Goal: Find specific page/section: Find specific page/section

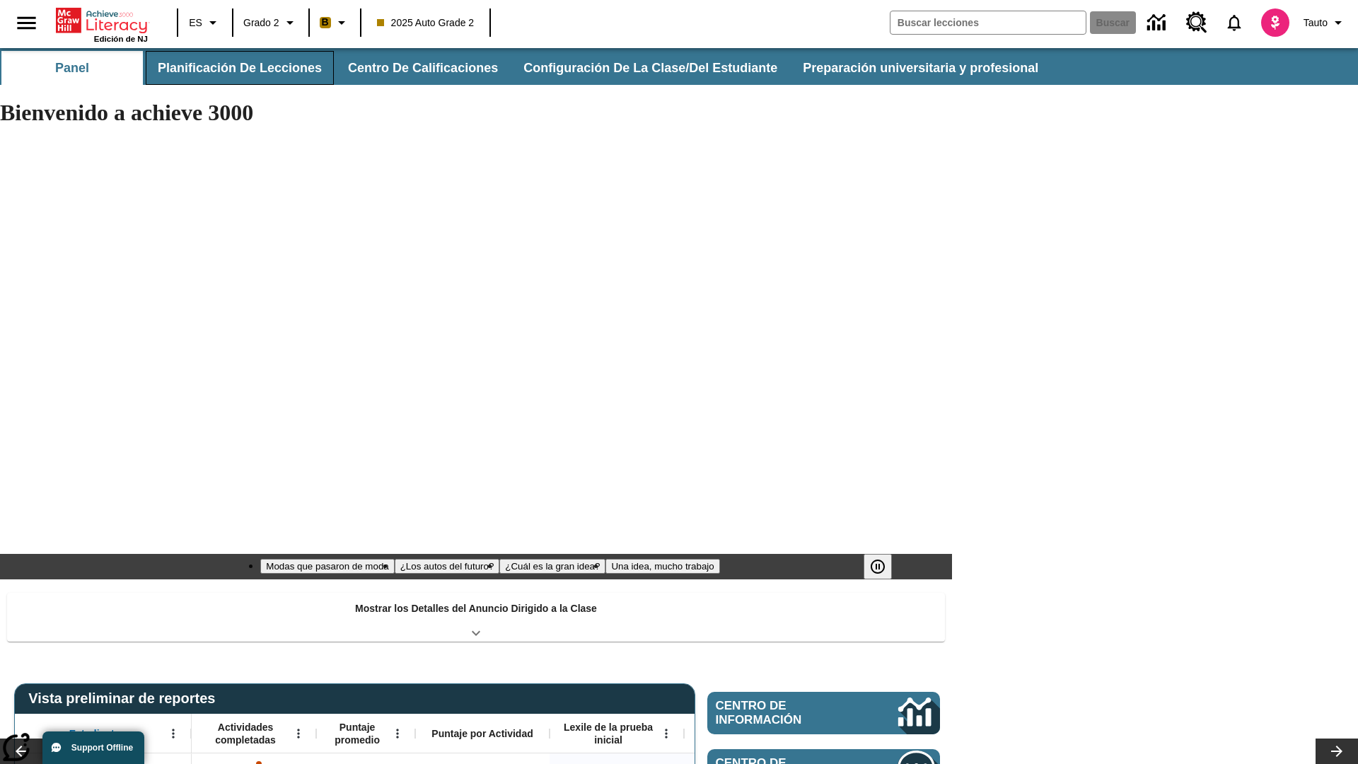
click at [237, 68] on button "Planificación de lecciones" at bounding box center [240, 68] width 188 height 34
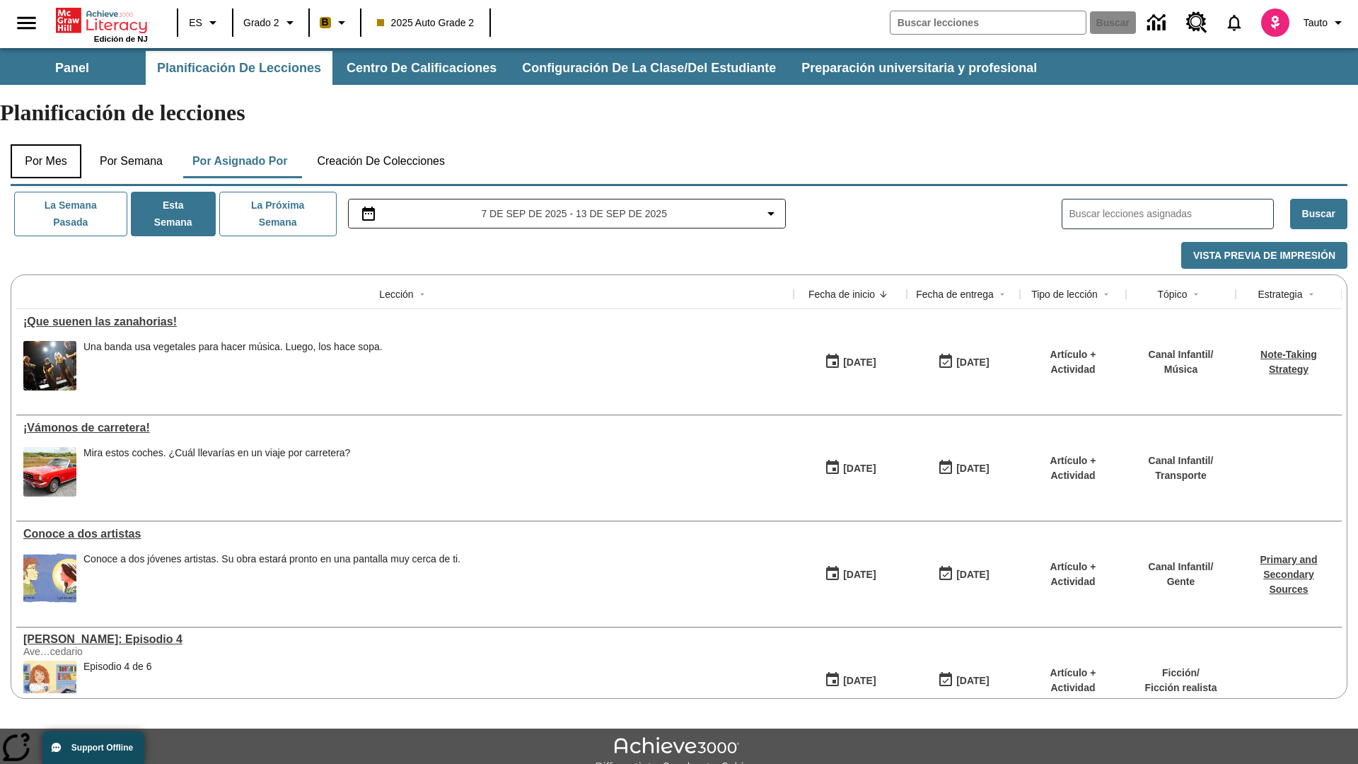
click at [46, 144] on button "Por mes" at bounding box center [46, 161] width 71 height 34
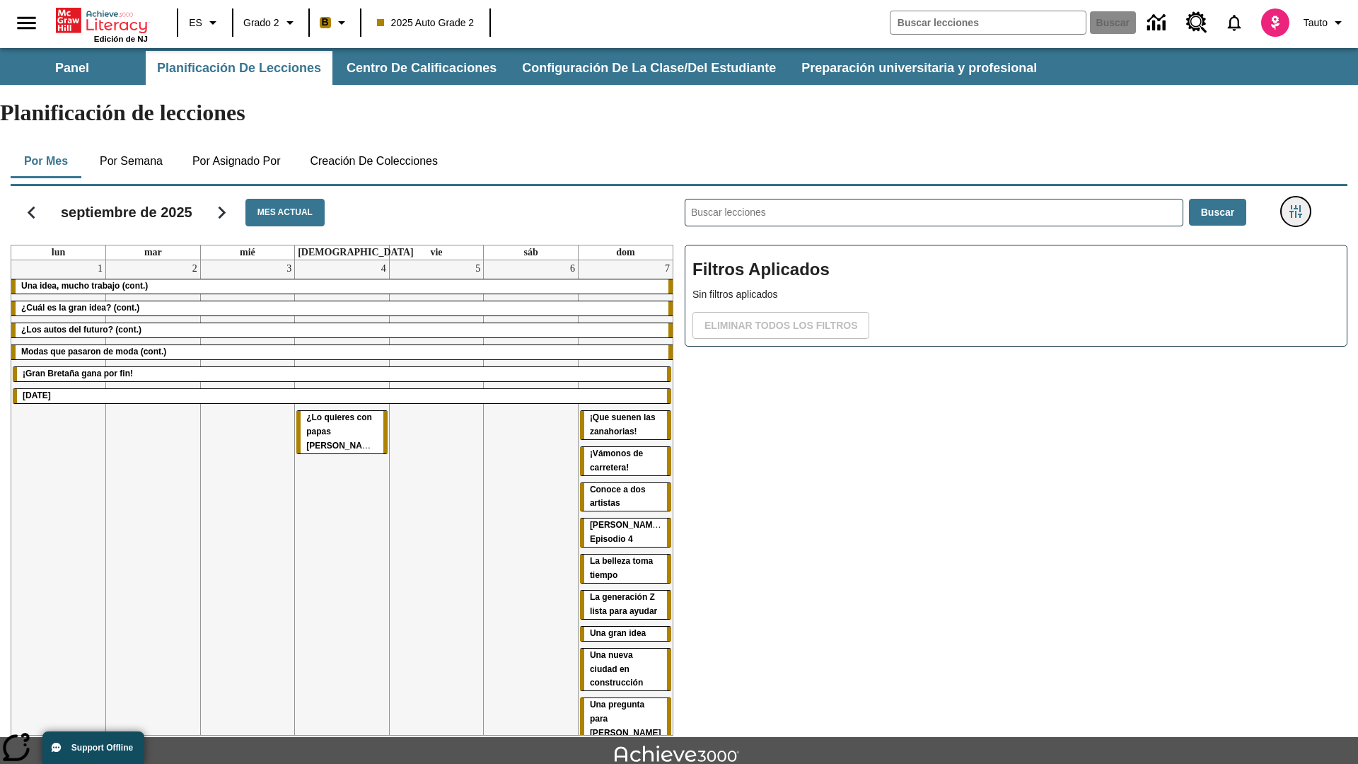
click at [1295, 205] on icon "Menú lateral de filtros" at bounding box center [1295, 211] width 13 height 13
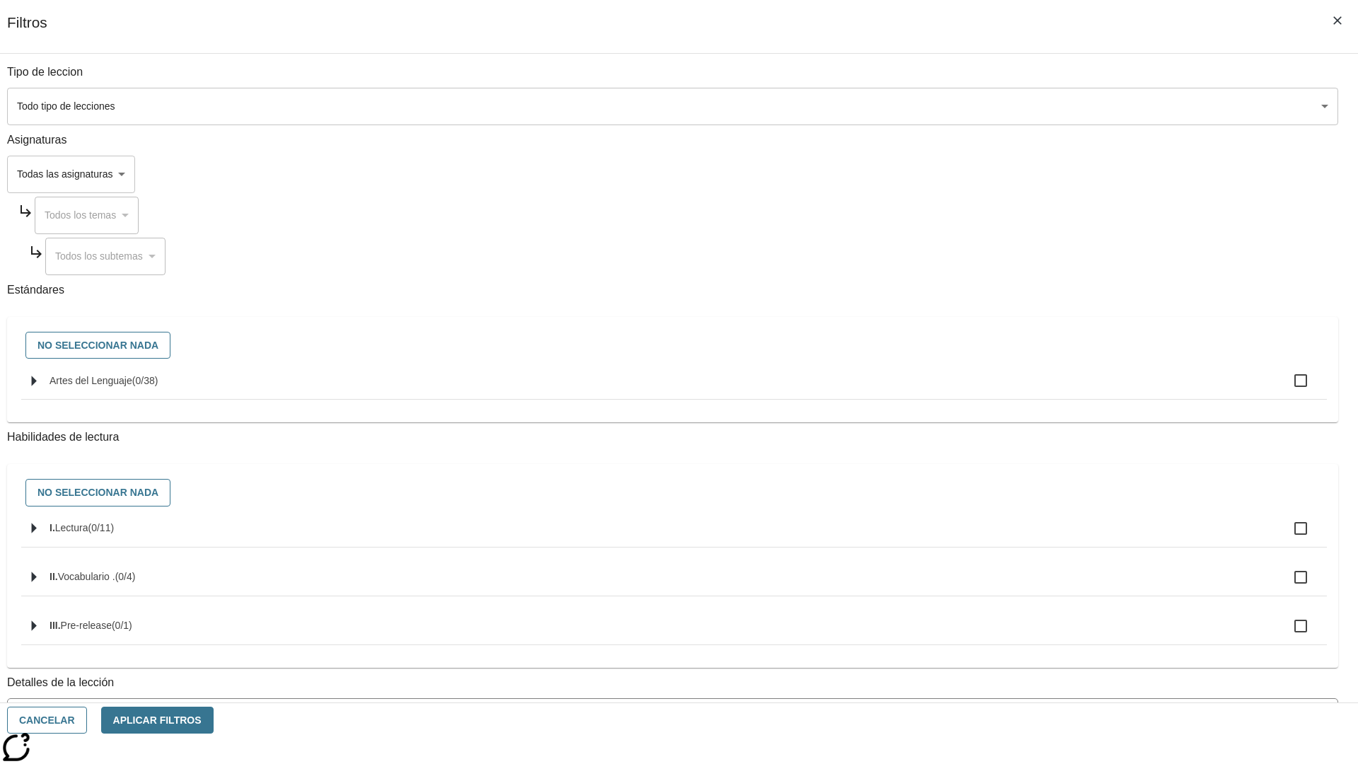
click at [1018, 571] on body "Saltar al contenido principal Edición de NJ ES Grado 2 B 2025 Auto Grade 2 Busc…" at bounding box center [679, 438] width 1358 height 780
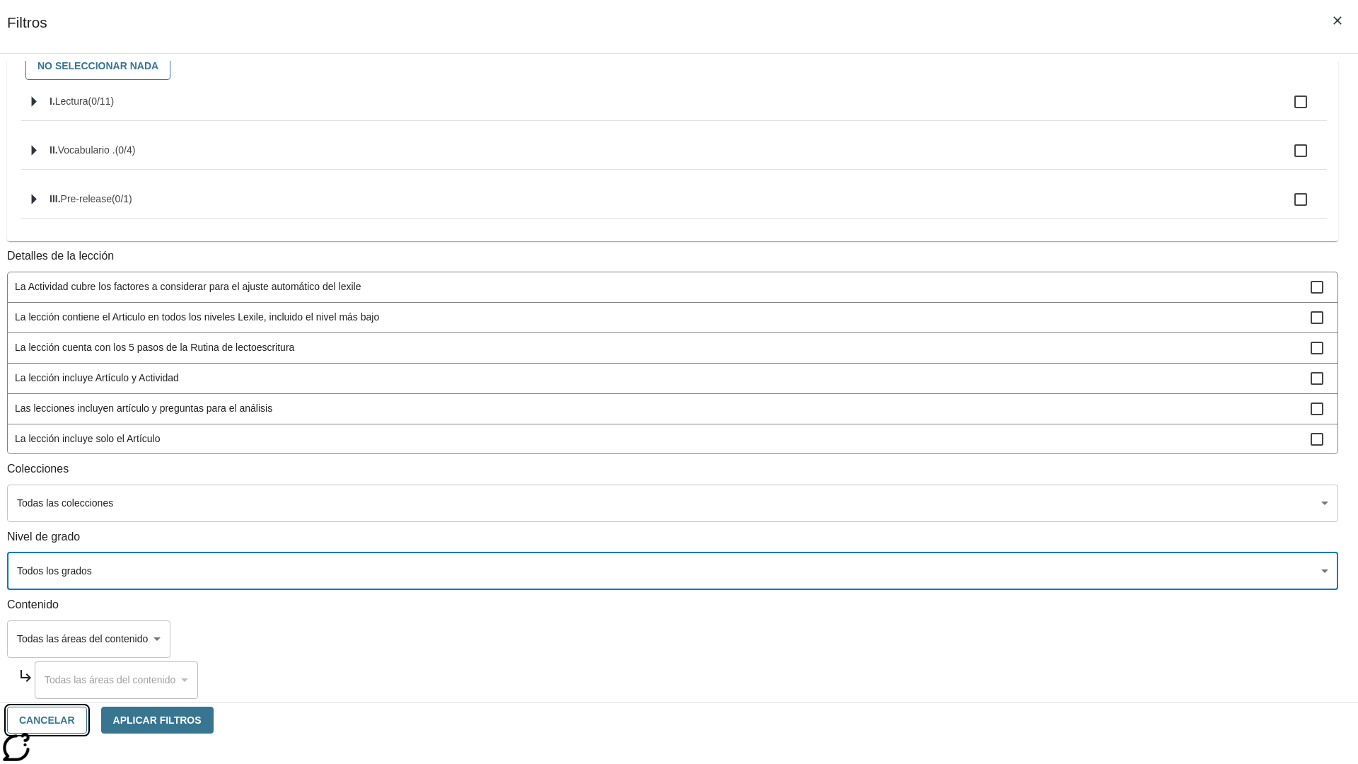
click at [87, 720] on button "Cancelar" at bounding box center [47, 720] width 80 height 28
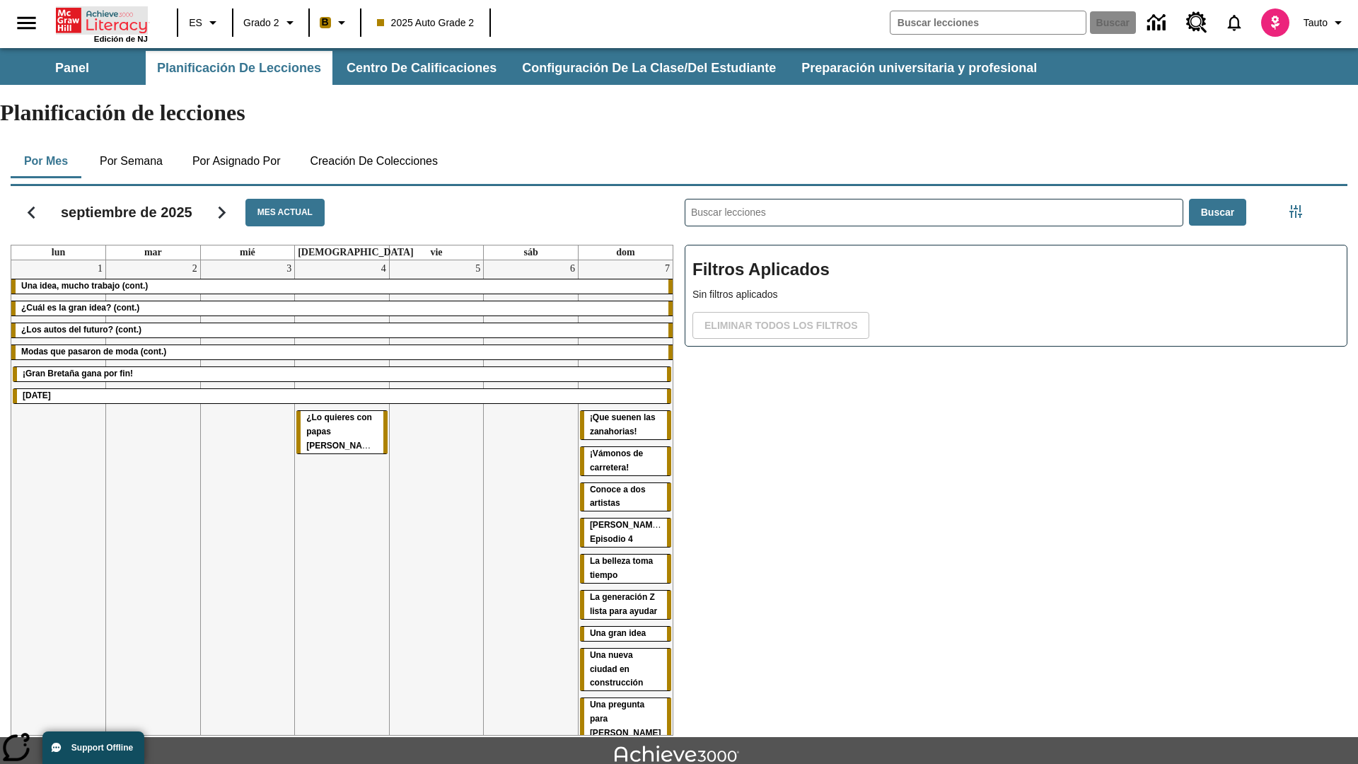
click at [102, 19] on icon "Portada" at bounding box center [103, 20] width 94 height 28
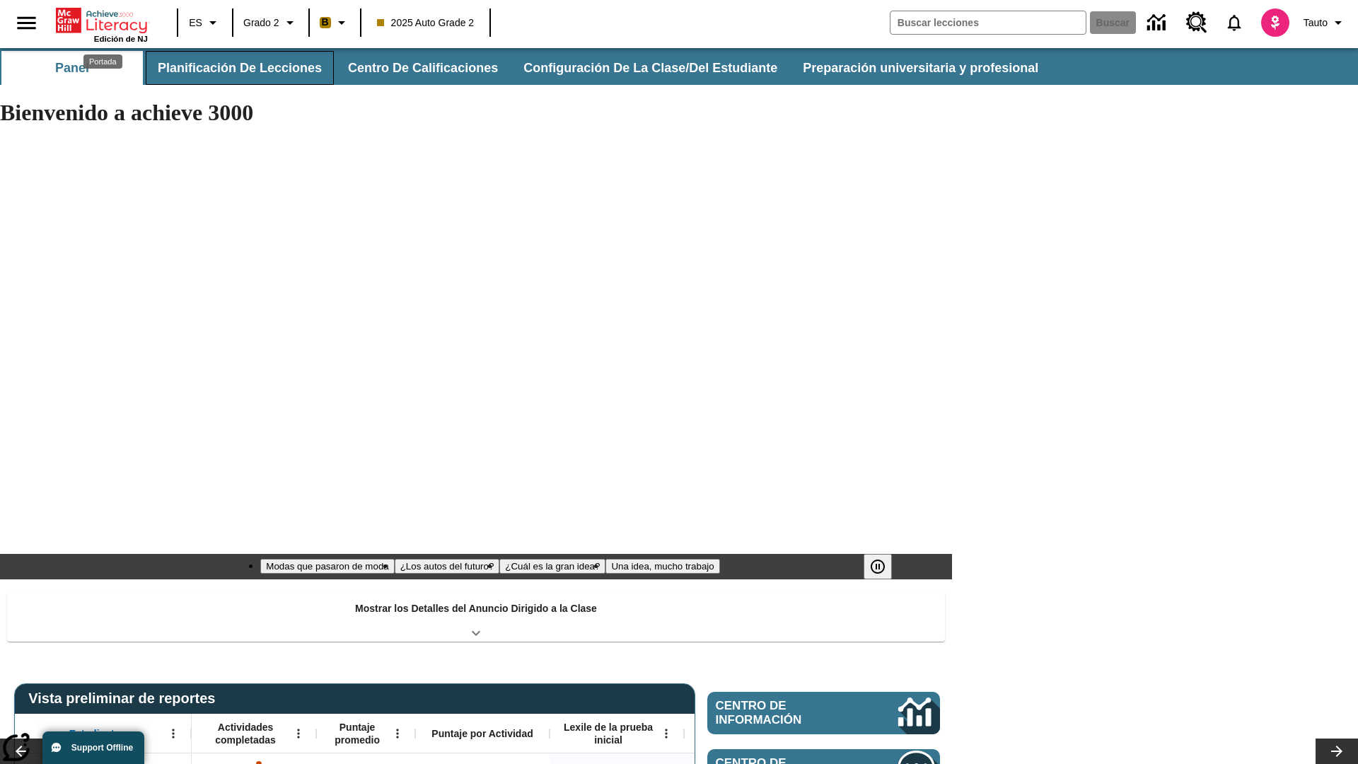
click at [237, 68] on button "Planificación de lecciones" at bounding box center [240, 68] width 188 height 34
